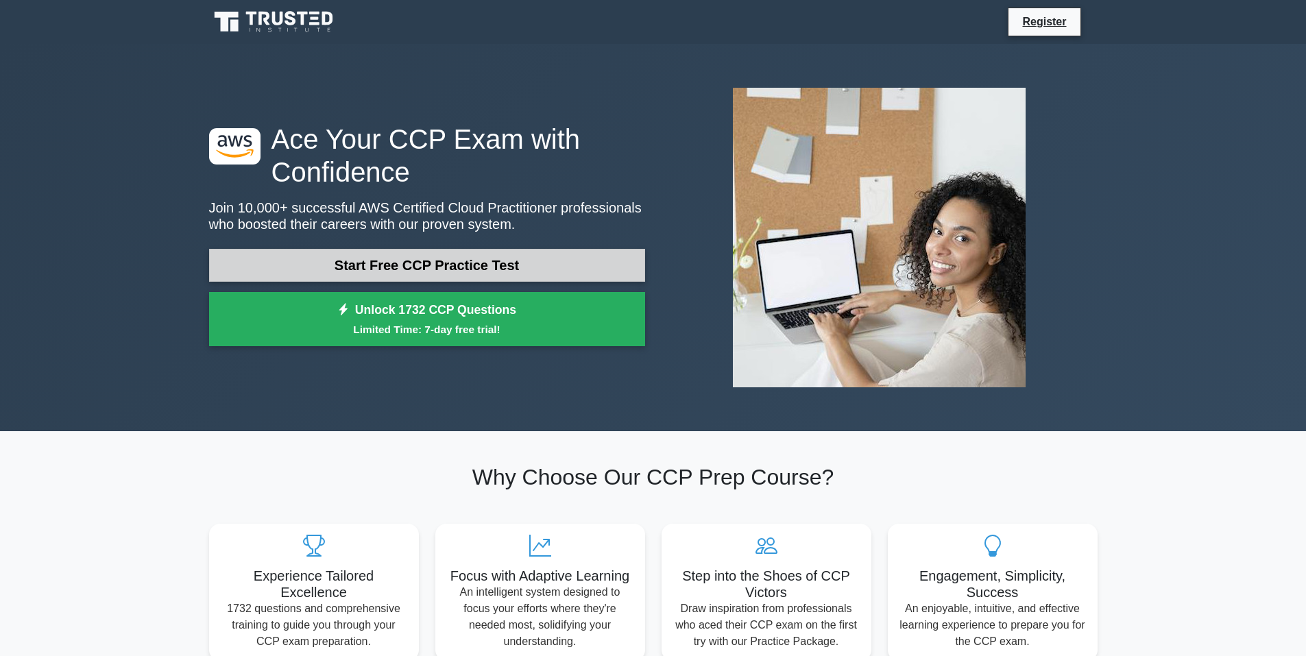
click at [512, 269] on link "Start Free CCP Practice Test" at bounding box center [427, 265] width 436 height 33
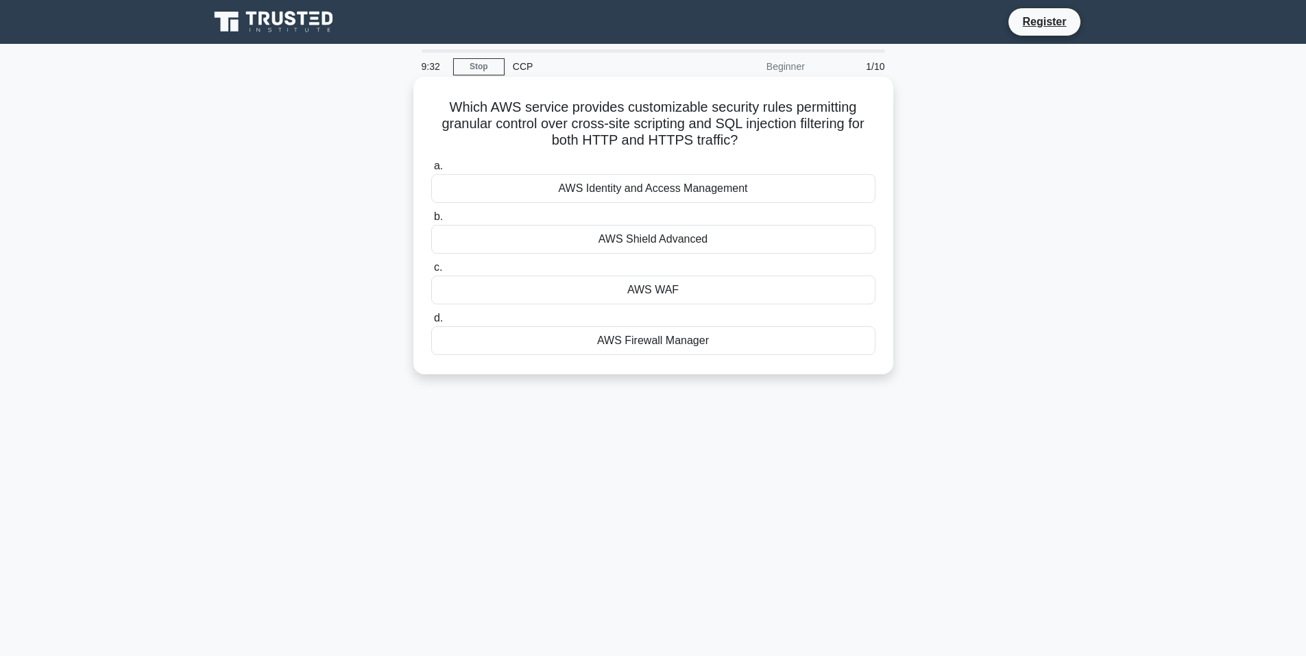
click at [696, 291] on div "AWS WAF" at bounding box center [653, 290] width 444 height 29
click at [431, 272] on input "c. AWS WAF" at bounding box center [431, 267] width 0 height 9
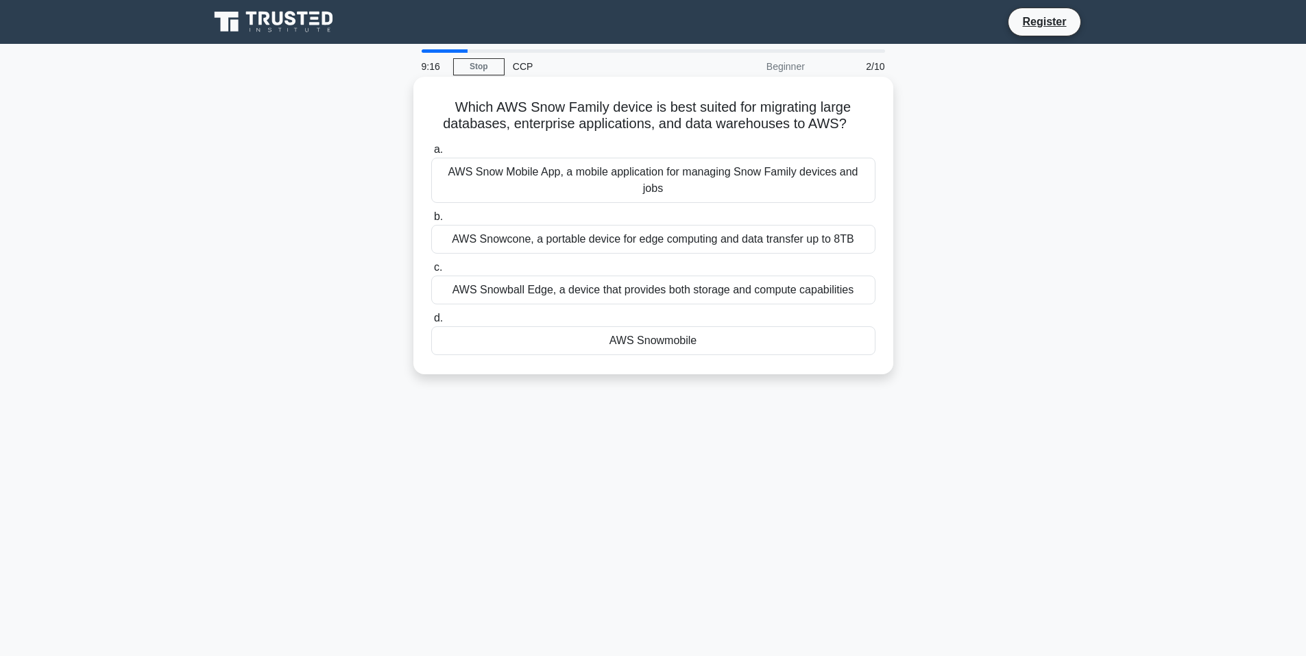
click at [669, 173] on div "AWS Snow Mobile App, a mobile application for managing Snow Family devices and …" at bounding box center [653, 180] width 444 height 45
click at [431, 154] on input "a. AWS Snow Mobile App, a mobile application for managing Snow Family devices a…" at bounding box center [431, 149] width 0 height 9
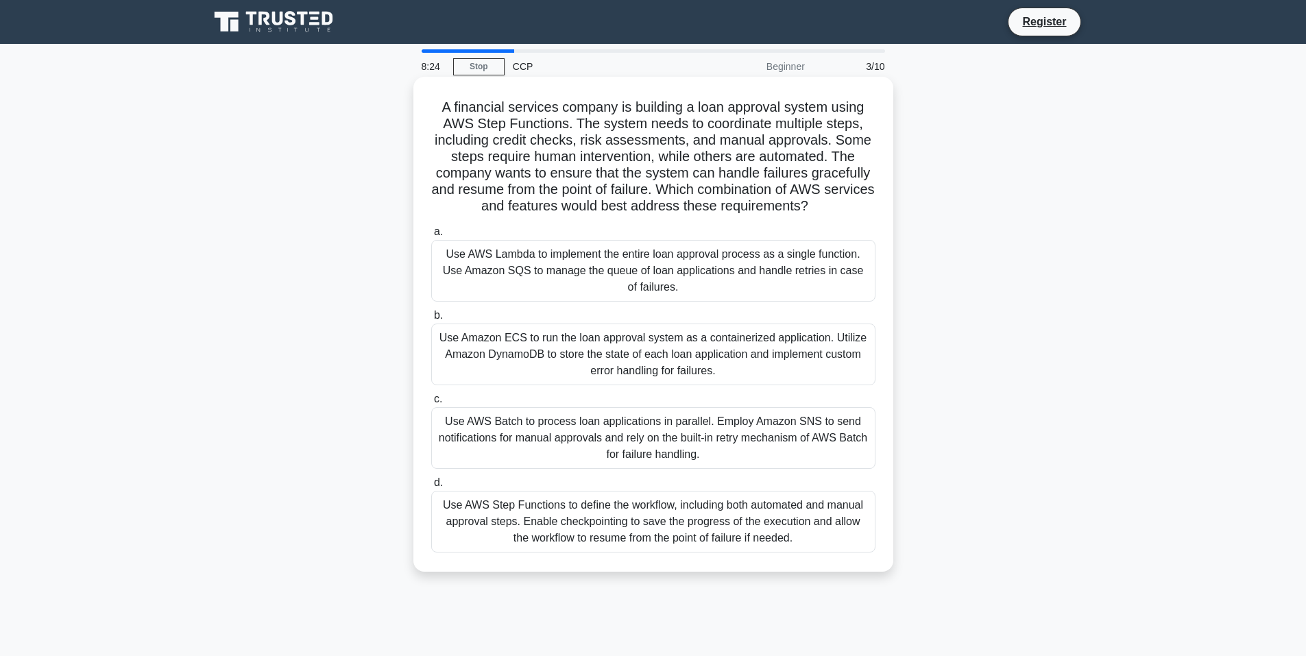
click at [697, 524] on div "Use AWS Step Functions to define the workflow, including both automated and man…" at bounding box center [653, 522] width 444 height 62
click at [431, 488] on input "d. Use AWS Step Functions to define the workflow, including both automated and …" at bounding box center [431, 483] width 0 height 9
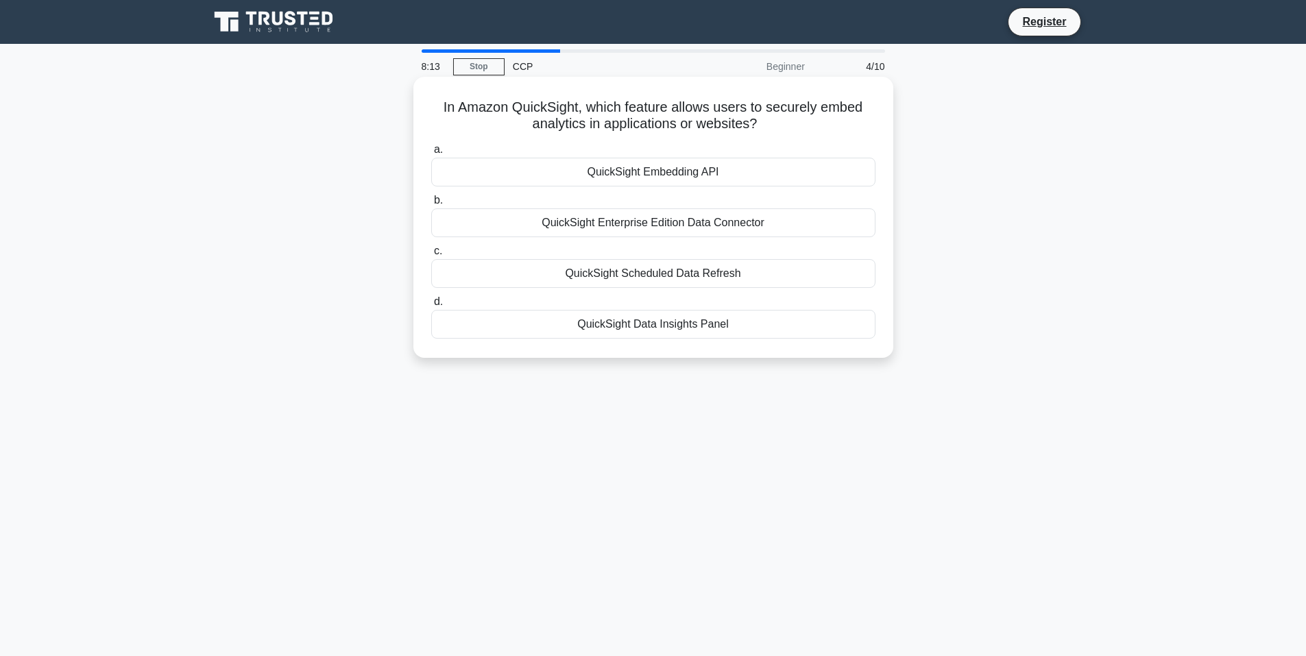
click at [664, 180] on div "QuickSight Embedding API" at bounding box center [653, 172] width 444 height 29
click at [431, 154] on input "a. QuickSight Embedding API" at bounding box center [431, 149] width 0 height 9
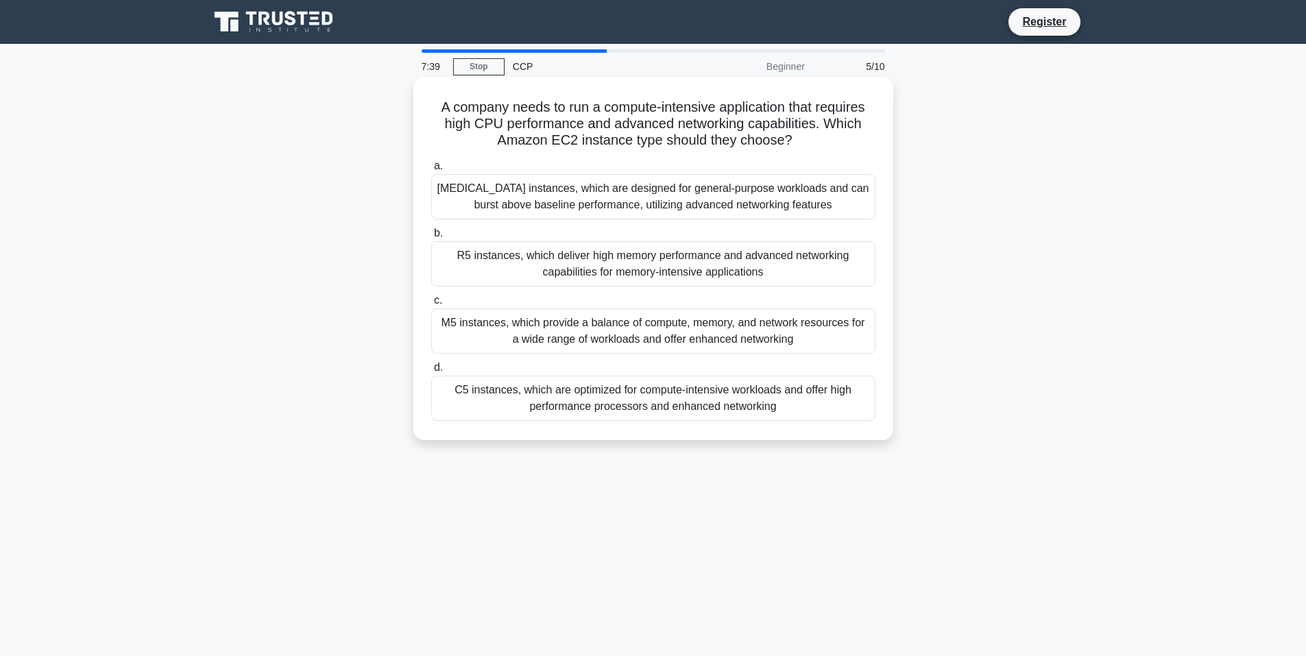
click at [645, 410] on div "C5 instances, which are optimized for compute-intensive workloads and offer hig…" at bounding box center [653, 398] width 444 height 45
click at [431, 372] on input "d. C5 instances, which are optimized for compute-intensive workloads and offer …" at bounding box center [431, 367] width 0 height 9
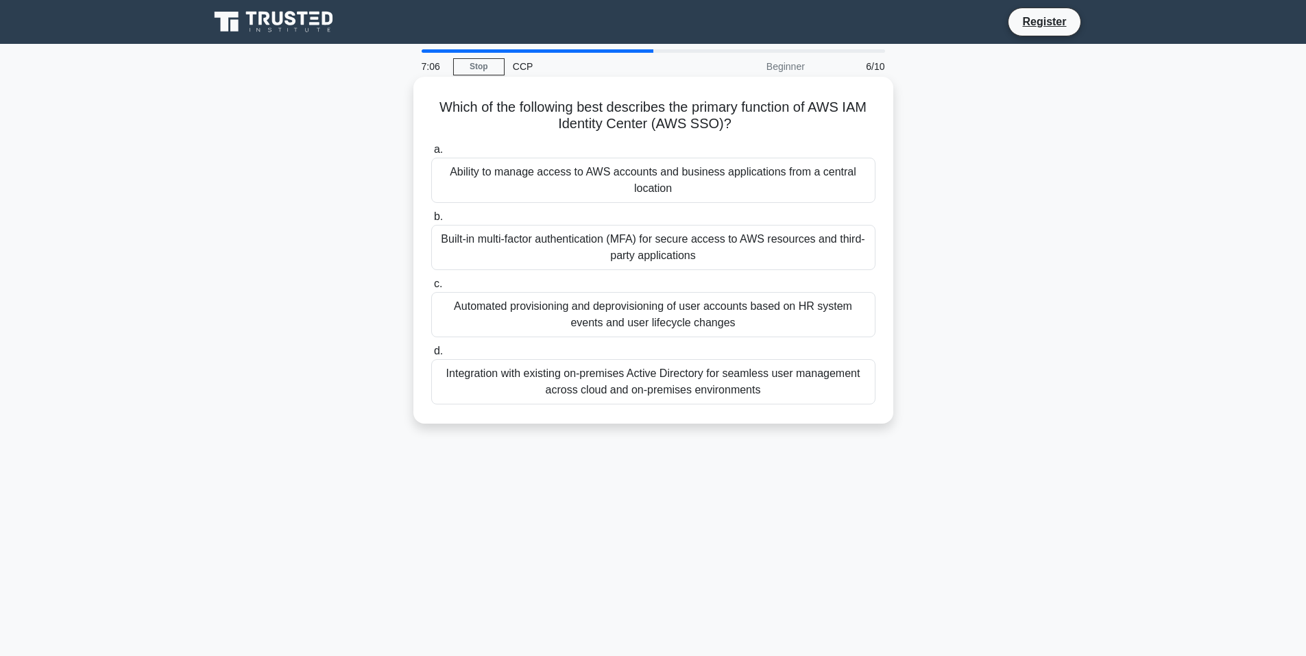
click at [529, 263] on div "Built-in multi-factor authentication (MFA) for secure access to AWS resources a…" at bounding box center [653, 247] width 444 height 45
click at [431, 222] on input "b. Built-in multi-factor authentication (MFA) for secure access to AWS resource…" at bounding box center [431, 217] width 0 height 9
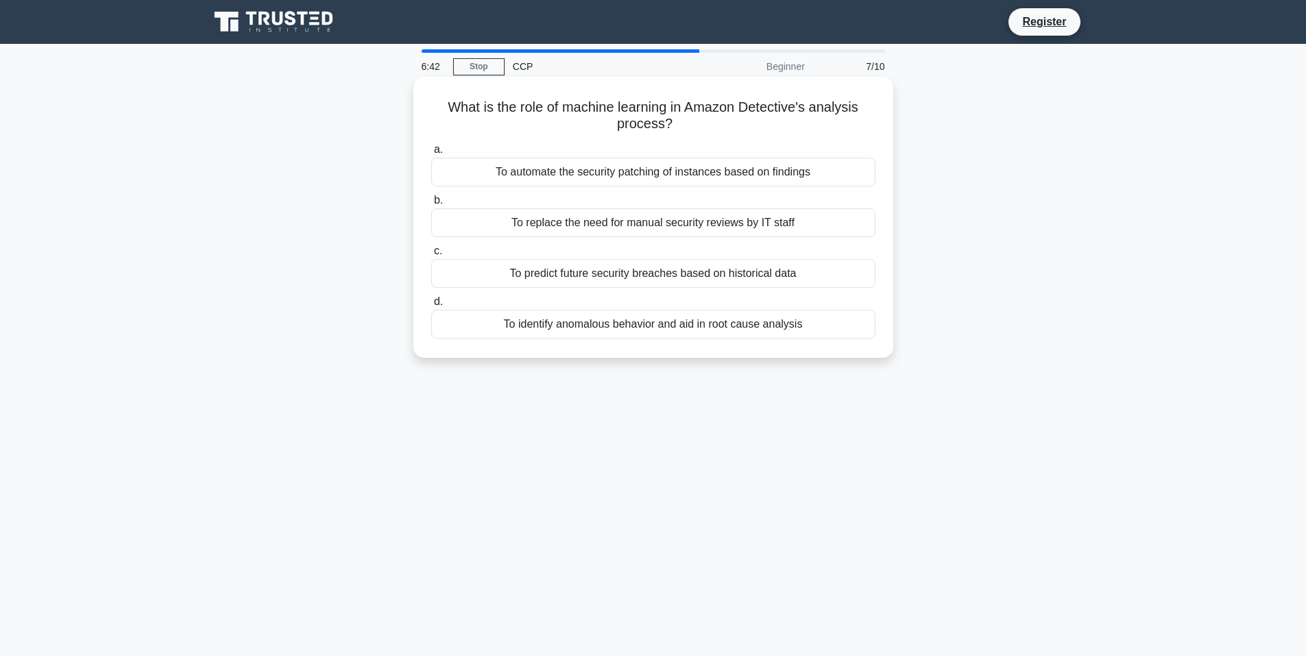
click at [670, 322] on div "To identify anomalous behavior and aid in root cause analysis" at bounding box center [653, 324] width 444 height 29
click at [431, 307] on input "d. To identify anomalous behavior and aid in root cause analysis" at bounding box center [431, 302] width 0 height 9
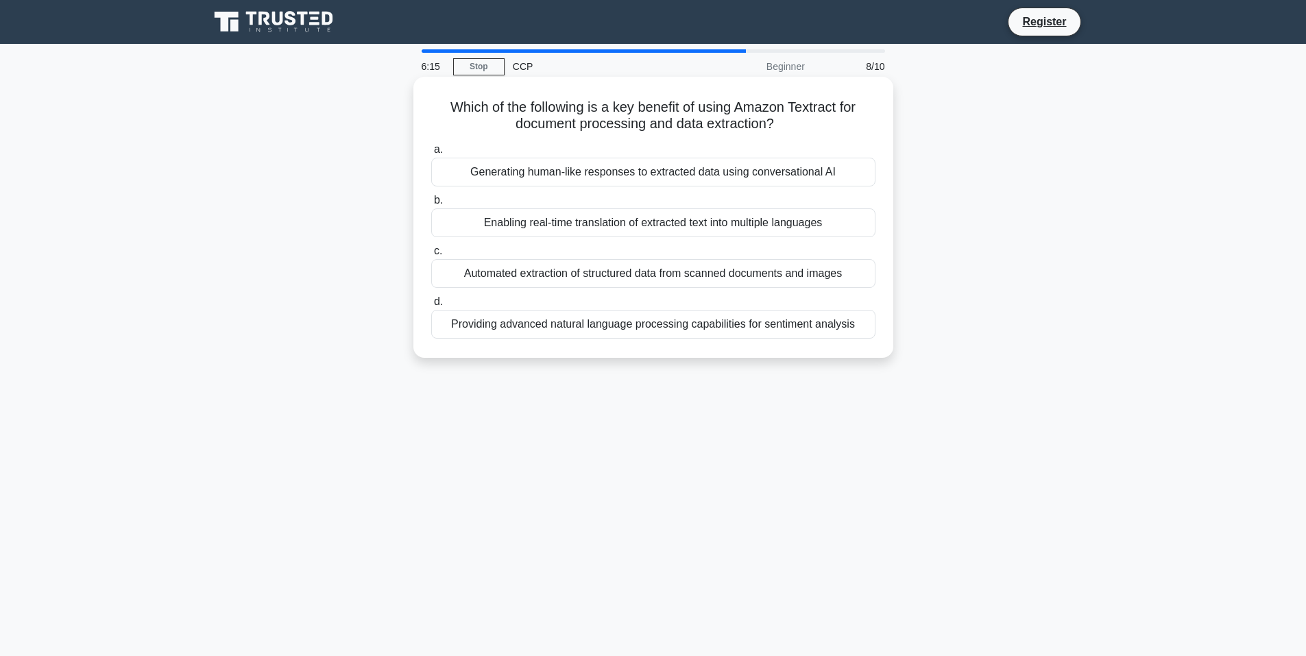
click at [698, 333] on div "Providing advanced natural language processing capabilities for sentiment analy…" at bounding box center [653, 324] width 444 height 29
click at [431, 307] on input "d. Providing advanced natural language processing capabilities for sentiment an…" at bounding box center [431, 302] width 0 height 9
click at [764, 181] on div "Specifying permissions with IAM policies and resource-based policies" at bounding box center [653, 172] width 444 height 29
click at [431, 154] on input "a. Specifying permissions with IAM policies and resource-based policies" at bounding box center [431, 149] width 0 height 9
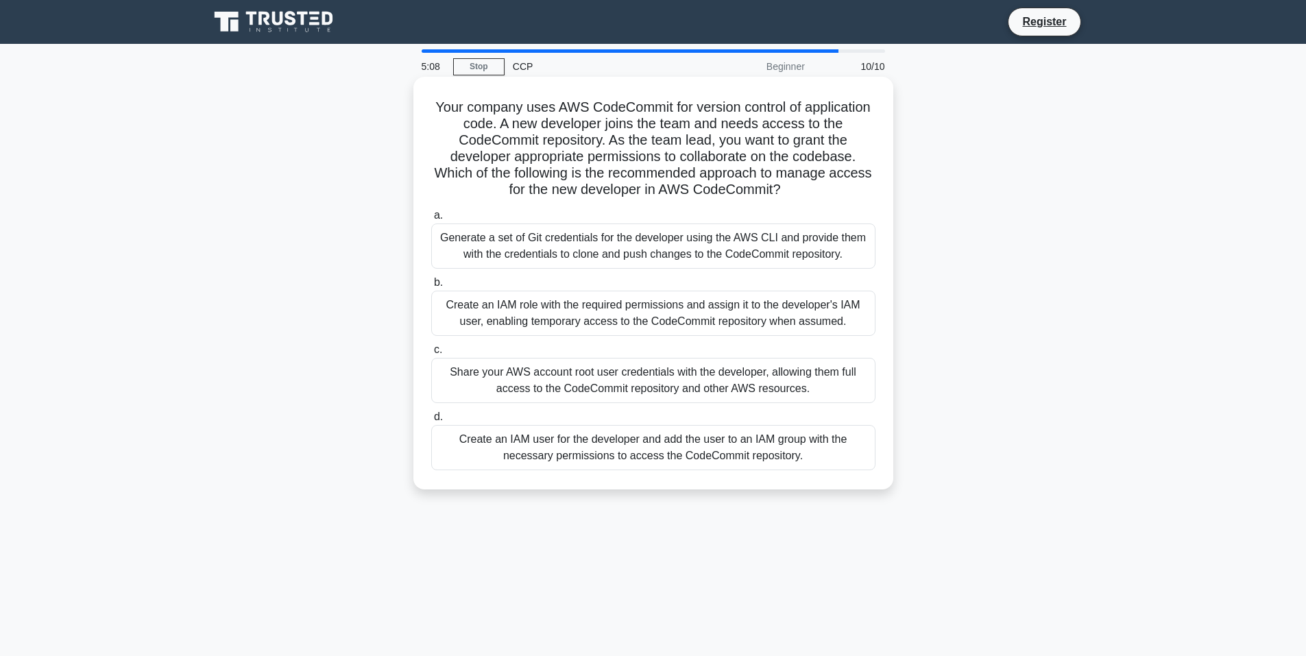
click at [632, 453] on div "Create an IAM user for the developer and add the user to an IAM group with the …" at bounding box center [653, 447] width 444 height 45
click at [431, 422] on input "d. Create an IAM user for the developer and add the user to an IAM group with t…" at bounding box center [431, 417] width 0 height 9
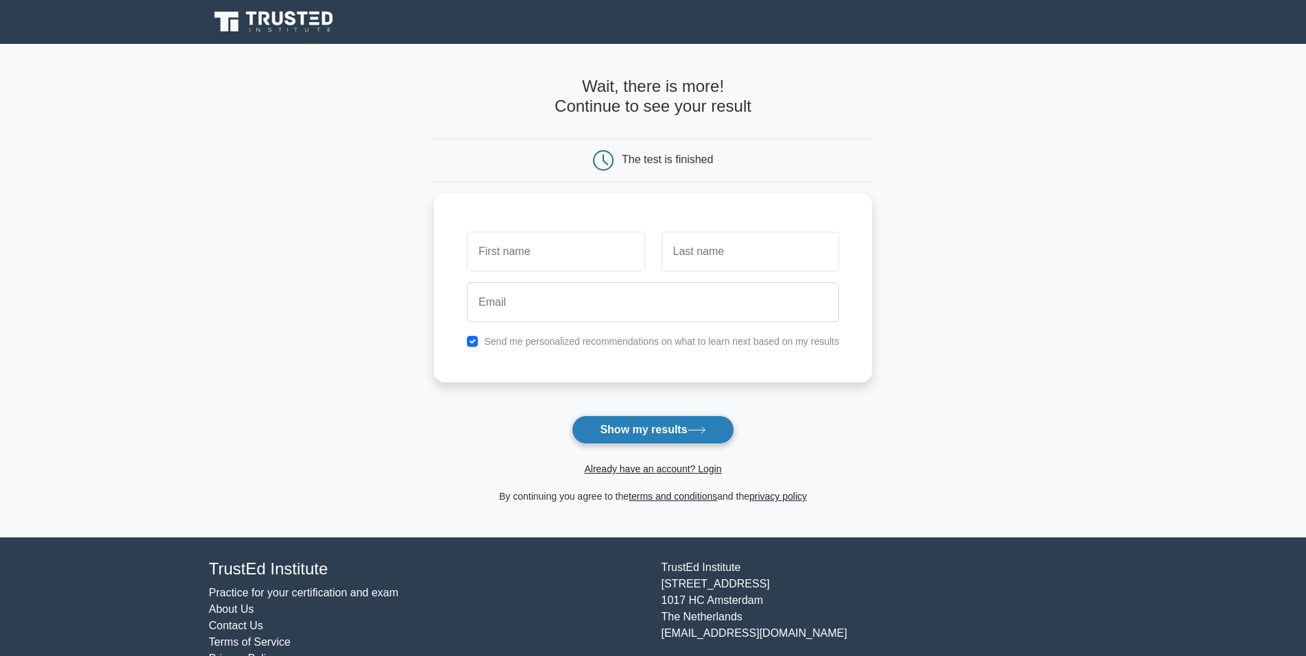
click at [648, 435] on button "Show my results" at bounding box center [653, 430] width 162 height 29
click at [939, 359] on main "Wait, there is more! Continue to see your result The test is finished and the" at bounding box center [653, 291] width 1306 height 494
click at [549, 246] on input "text" at bounding box center [556, 248] width 178 height 40
click at [467, 342] on div "Send me personalized recommendations on what to learn next based on my results" at bounding box center [653, 338] width 389 height 16
click at [472, 342] on input "checkbox" at bounding box center [472, 338] width 11 height 11
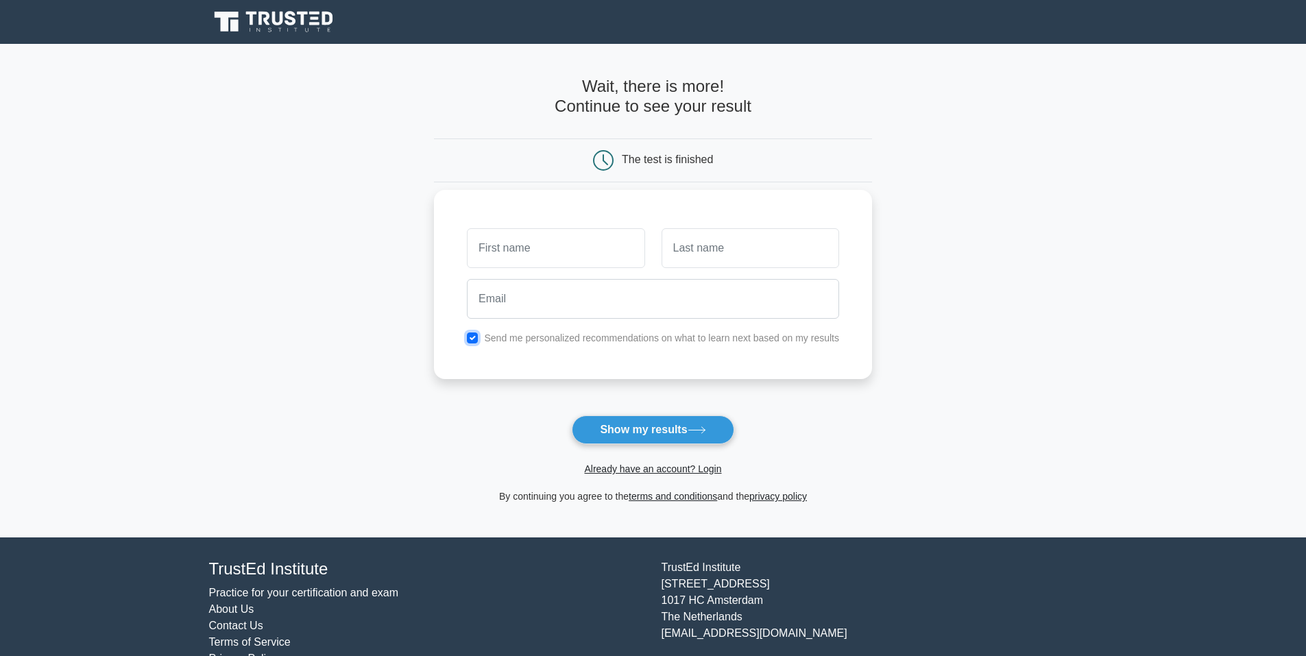
checkbox input "false"
click at [553, 256] on input "text" at bounding box center [556, 248] width 178 height 40
type input "sdasd"
click at [754, 259] on input "text" at bounding box center [751, 248] width 178 height 40
type input "asdasd"
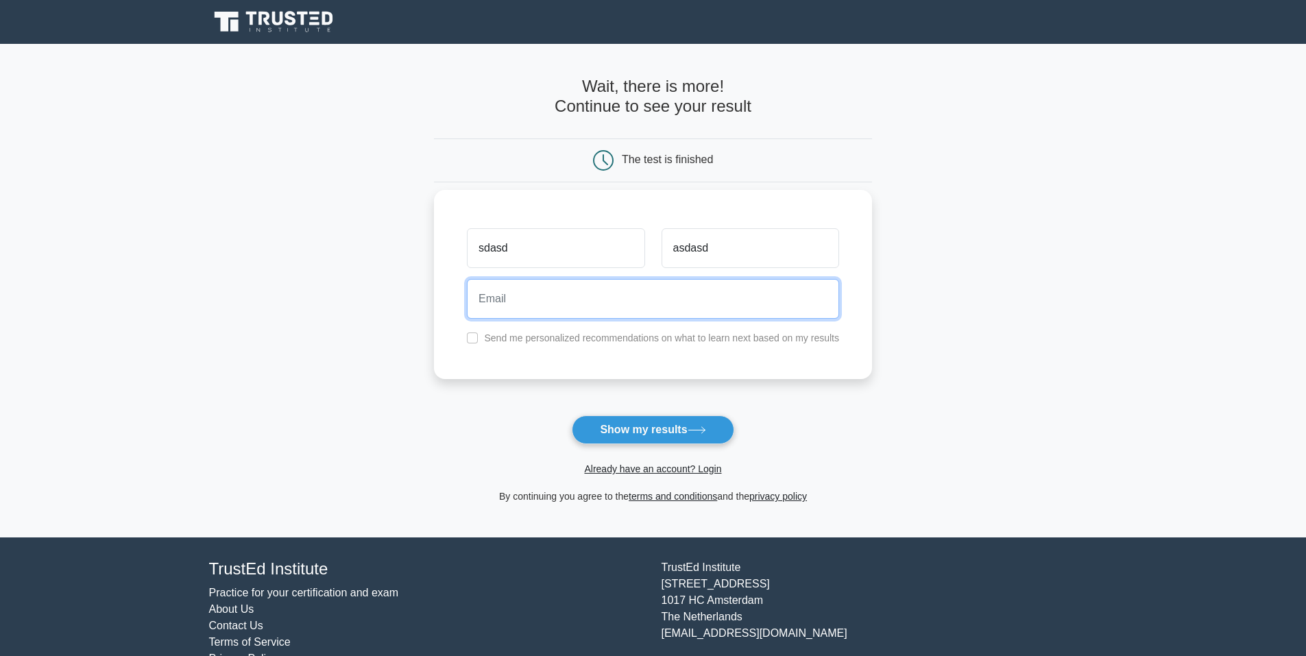
click at [701, 312] on input "email" at bounding box center [653, 299] width 372 height 40
type input "[EMAIL_ADDRESS][DOMAIN_NAME]"
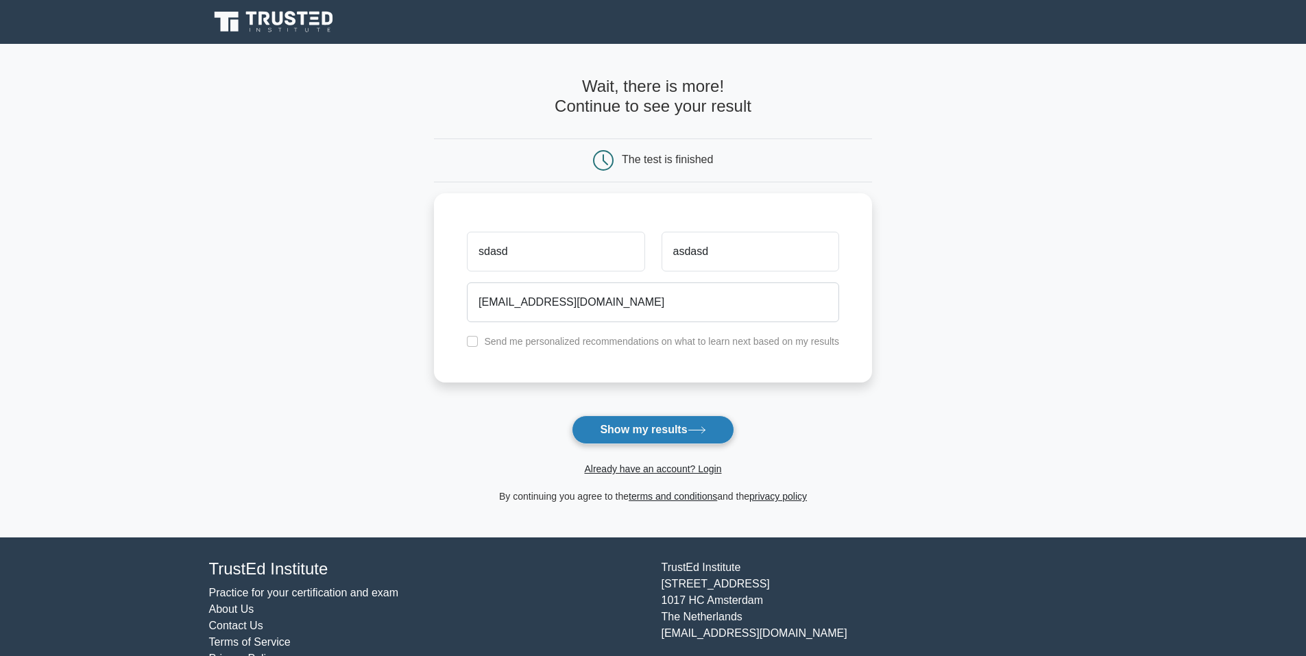
click at [661, 420] on button "Show my results" at bounding box center [653, 430] width 162 height 29
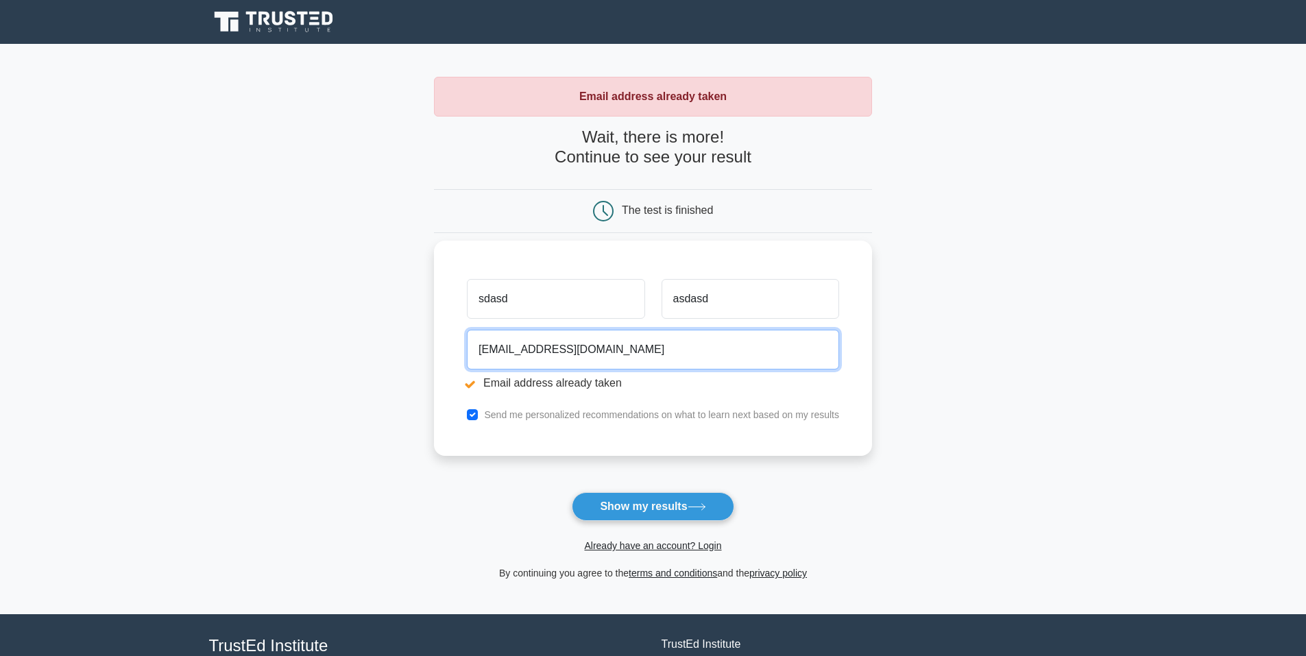
click at [505, 343] on input "[EMAIL_ADDRESS][DOMAIN_NAME]" at bounding box center [653, 350] width 372 height 40
type input "[EMAIL_ADDRESS][DOMAIN_NAME]"
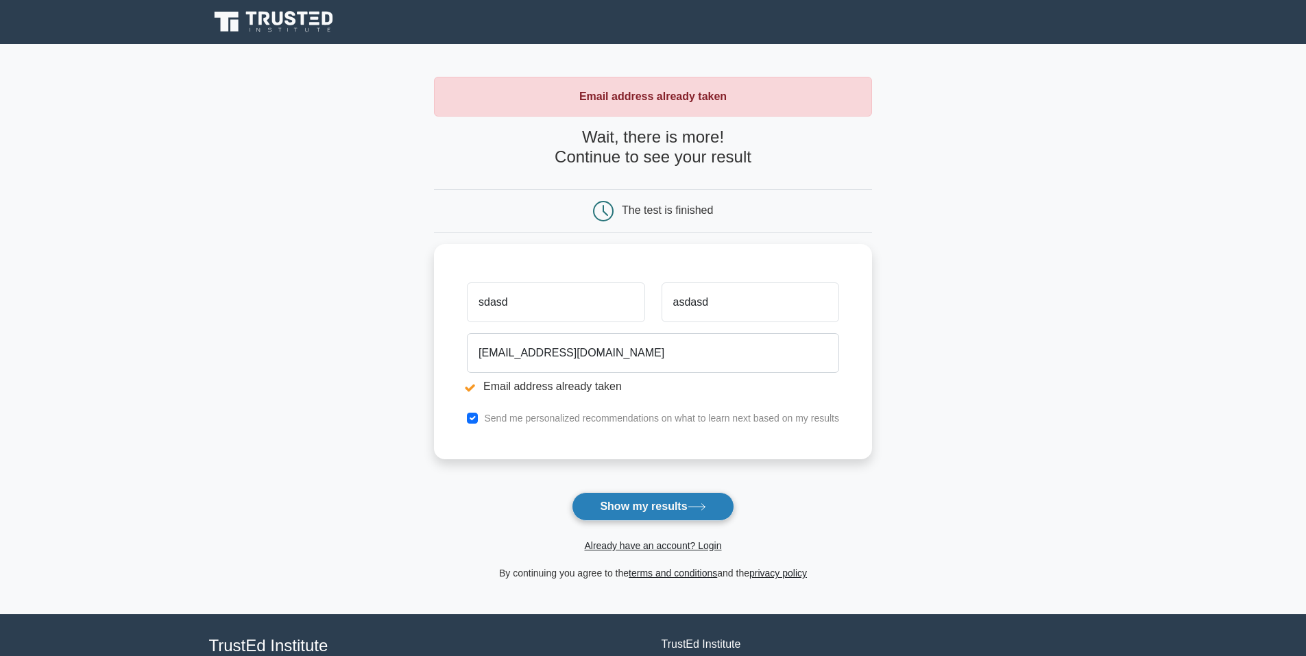
click at [634, 498] on button "Show my results" at bounding box center [653, 506] width 162 height 29
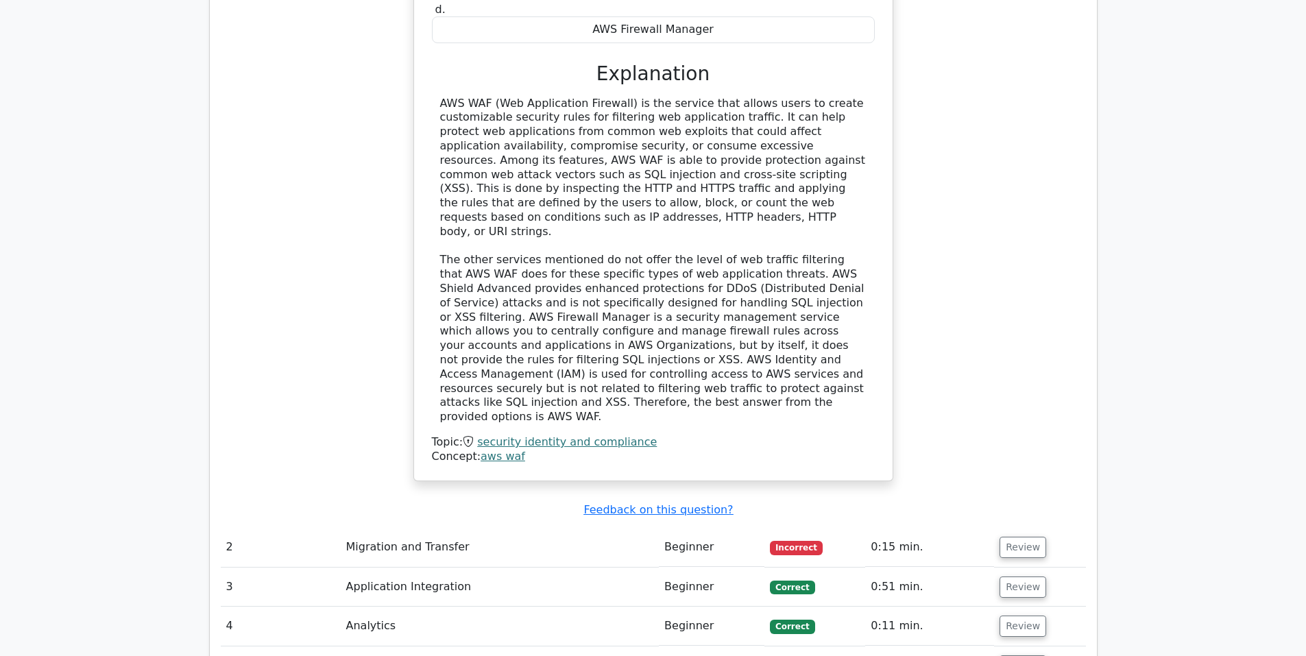
scroll to position [1646, 0]
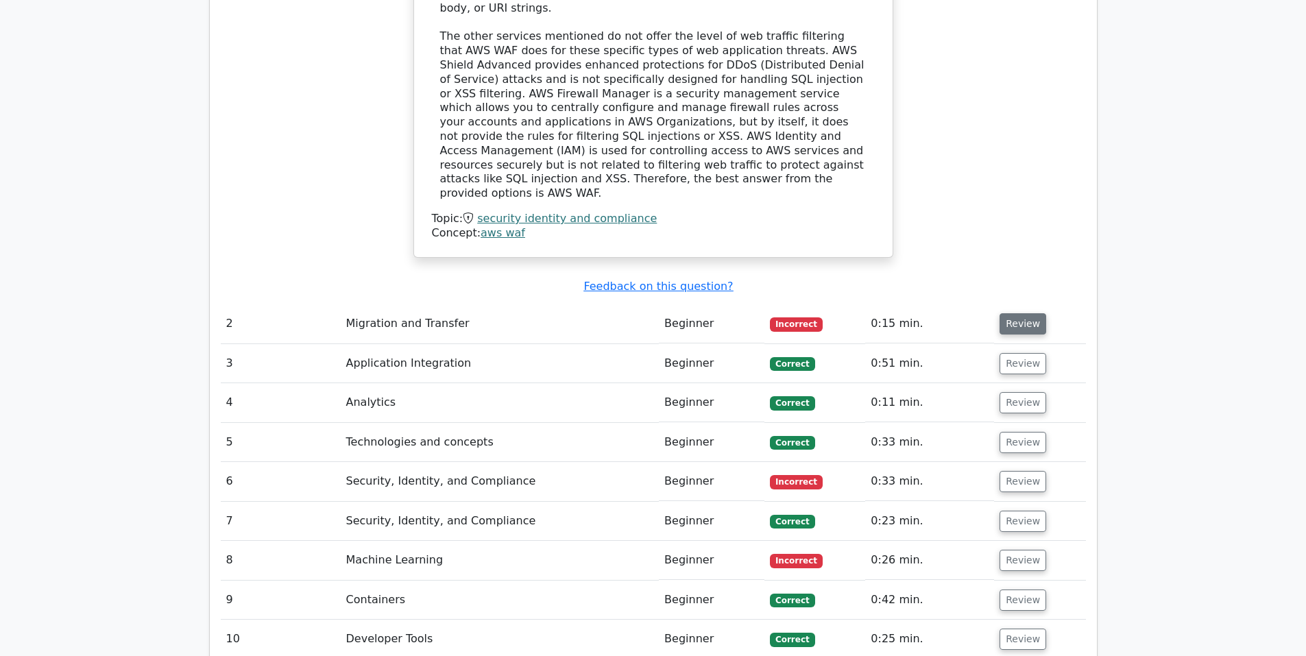
click at [1016, 313] on button "Review" at bounding box center [1023, 323] width 47 height 21
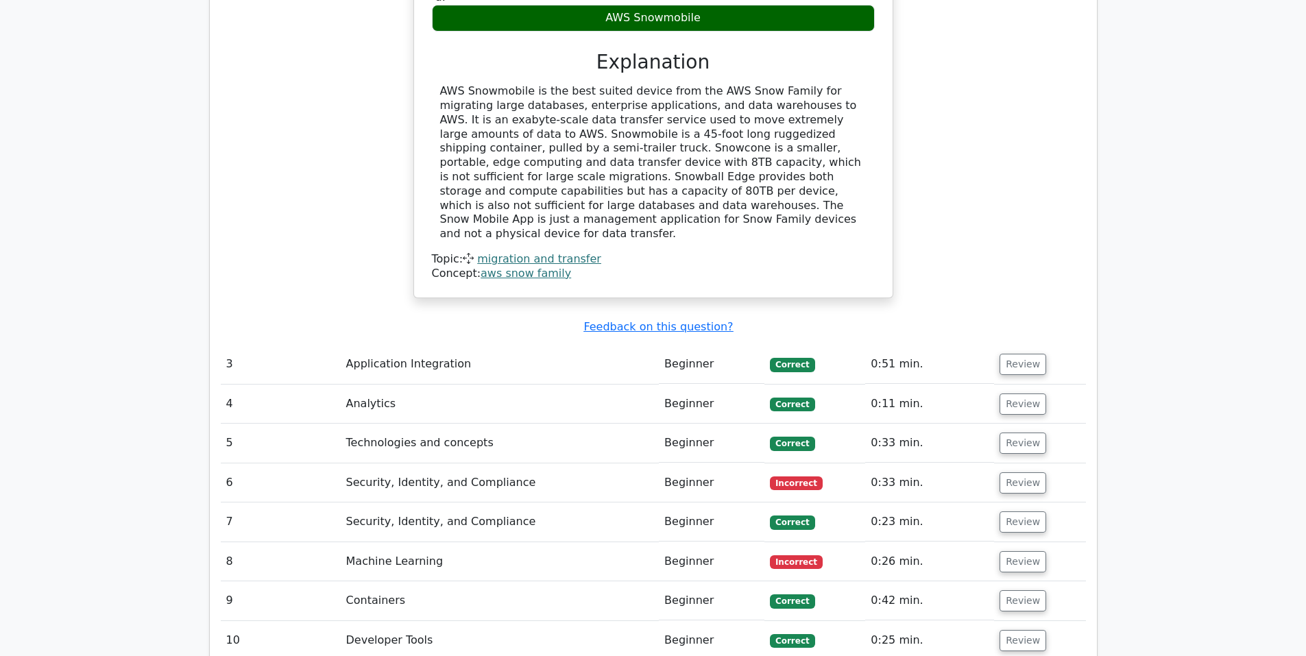
scroll to position [2263, 0]
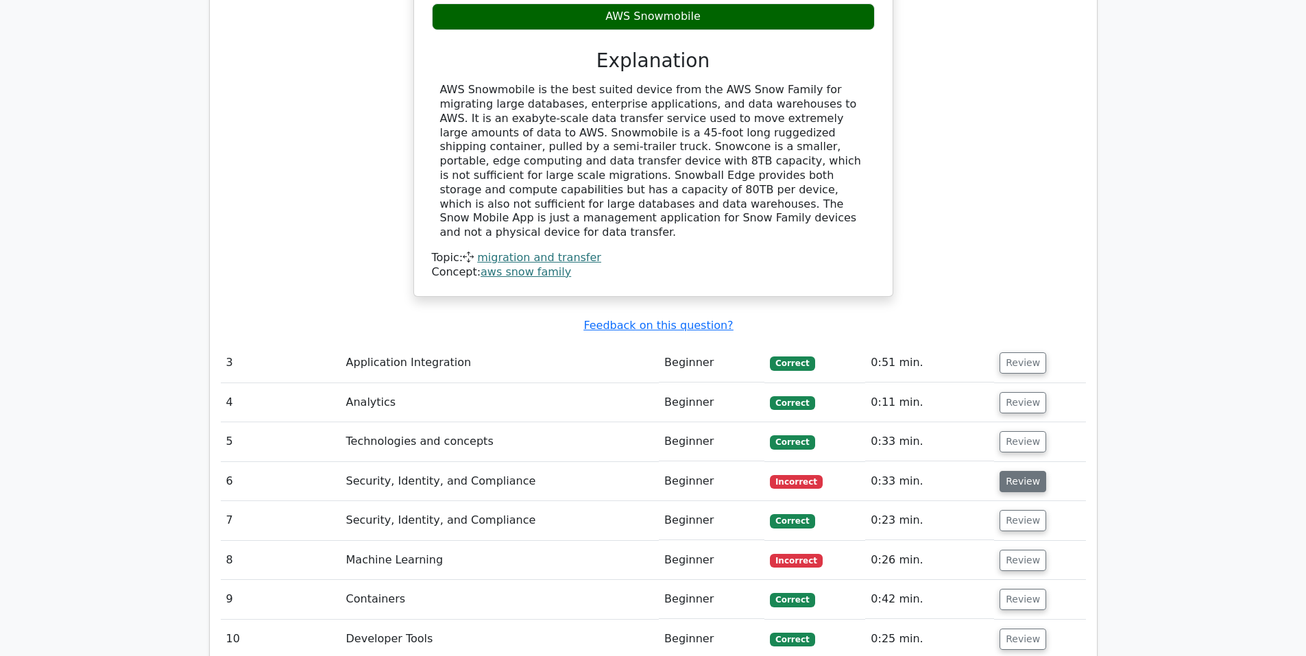
click at [1013, 471] on button "Review" at bounding box center [1023, 481] width 47 height 21
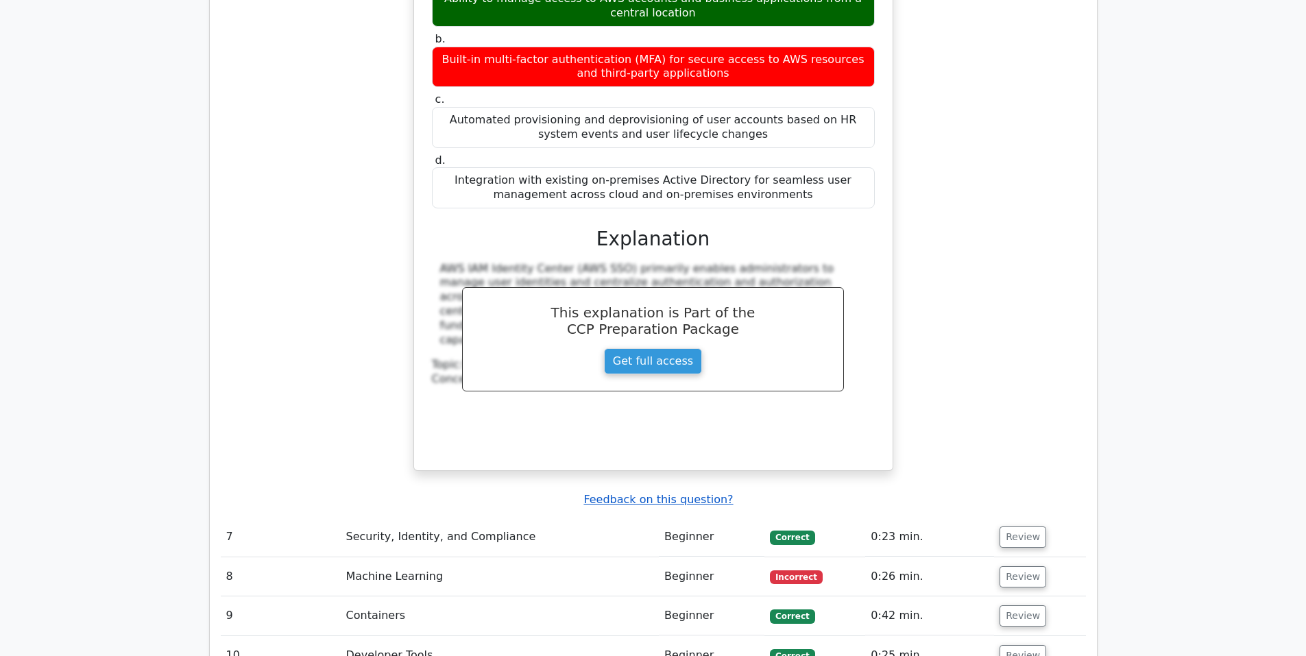
scroll to position [2880, 0]
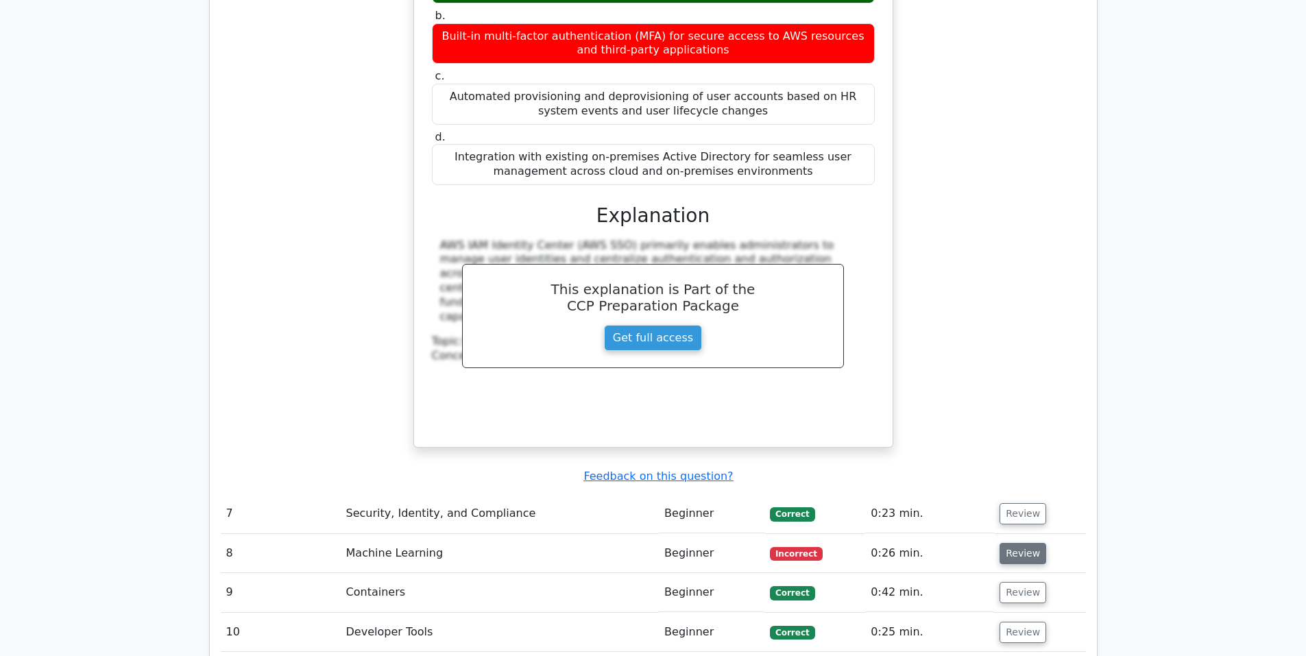
click at [1026, 543] on button "Review" at bounding box center [1023, 553] width 47 height 21
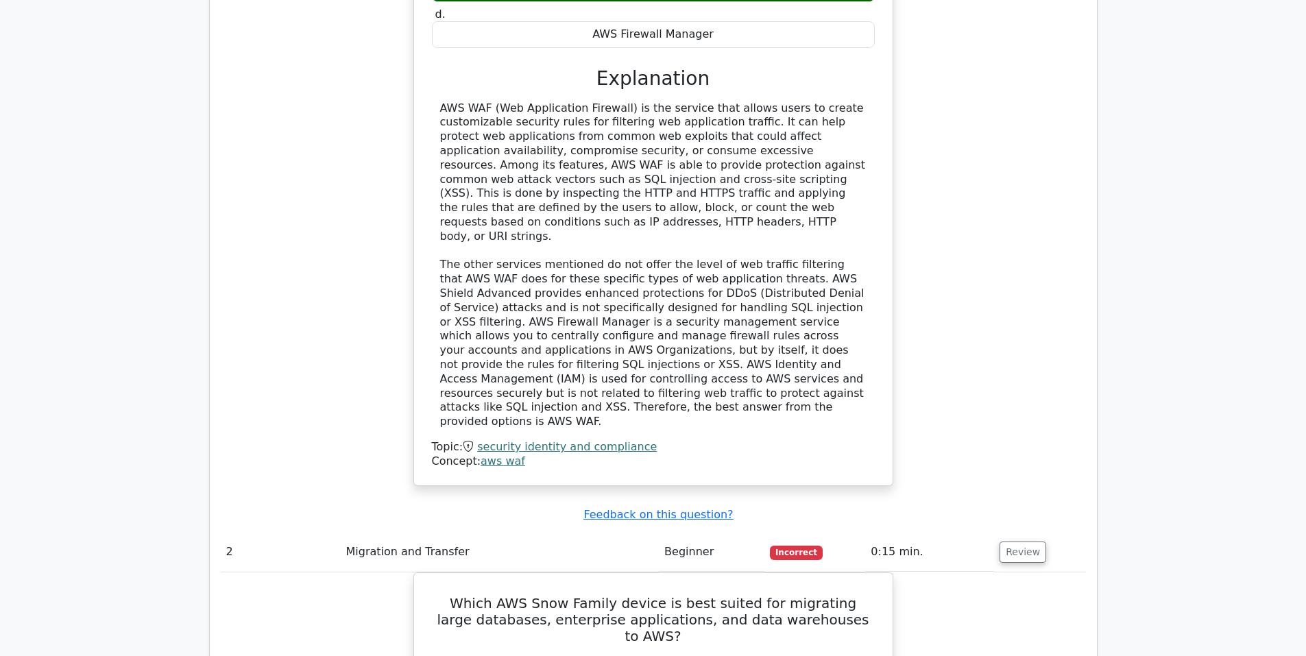
scroll to position [1234, 0]
